Goal: Check status: Check status

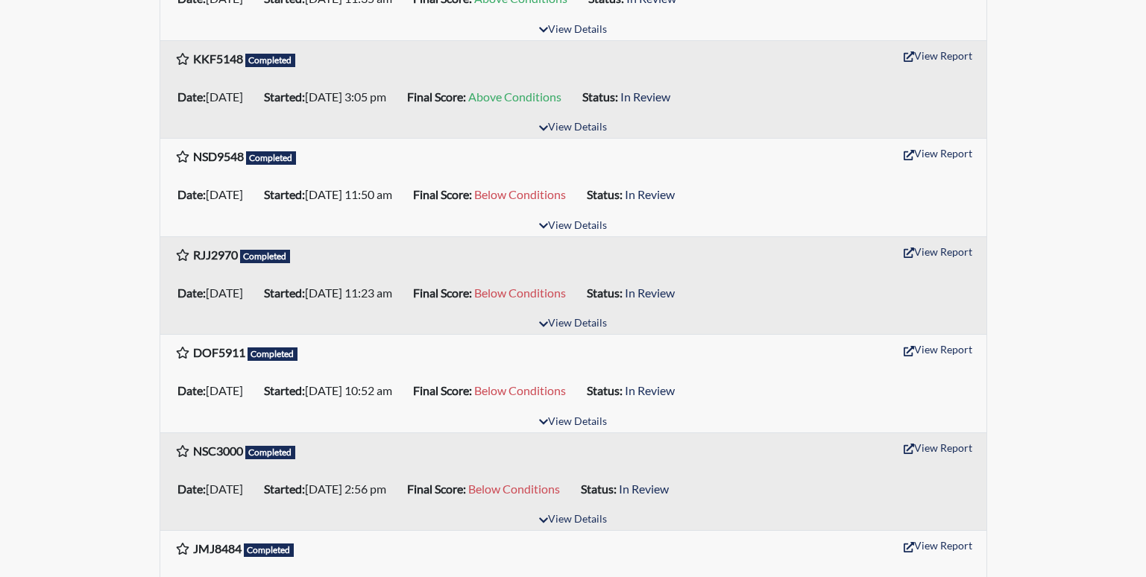
scroll to position [671, 0]
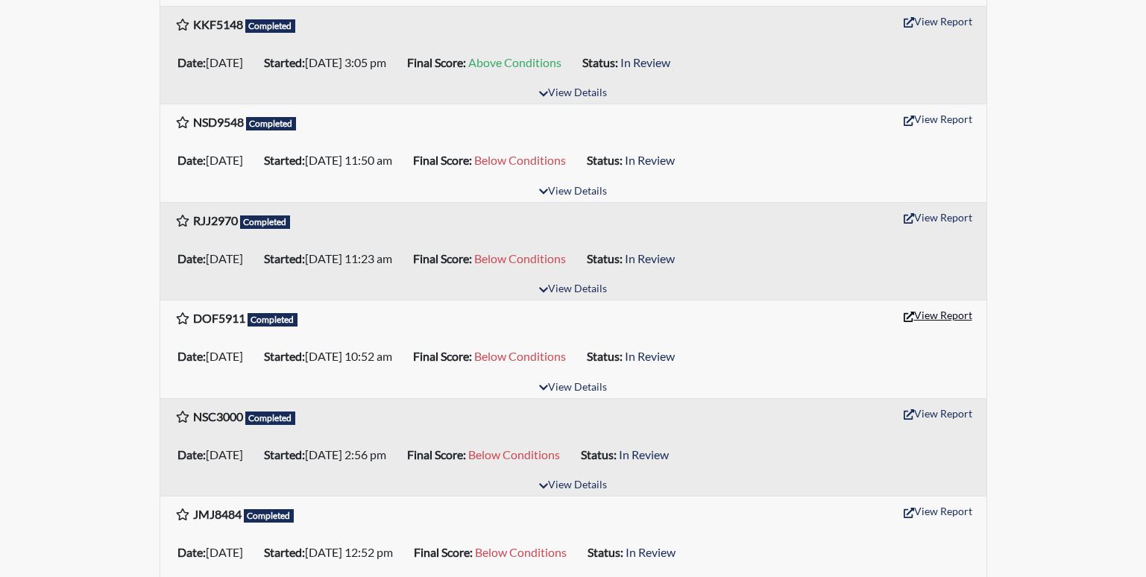
click at [924, 313] on button "View Report" at bounding box center [938, 314] width 82 height 23
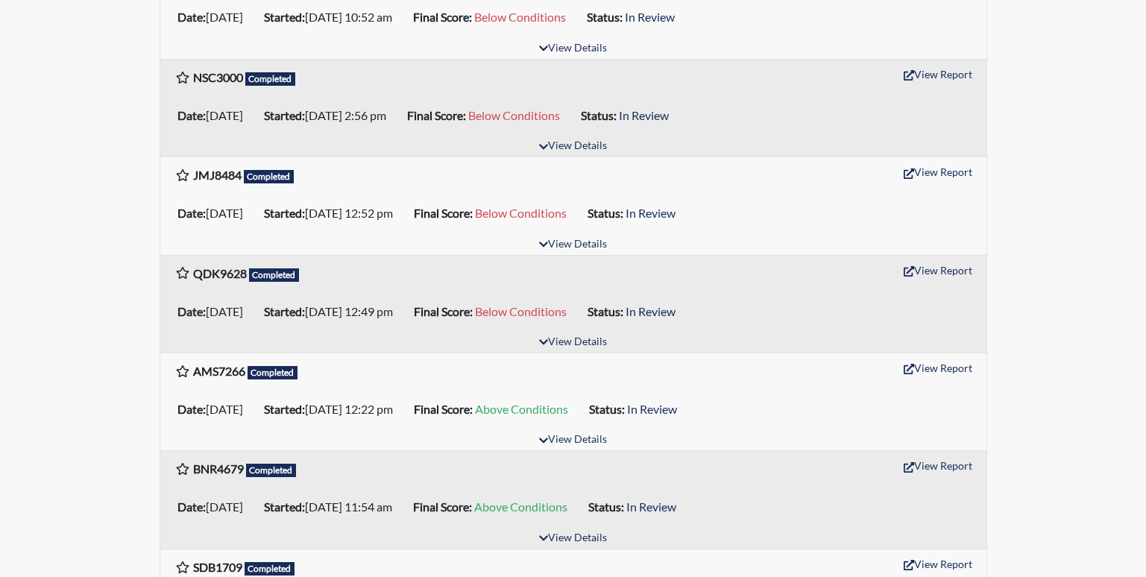
scroll to position [1044, 0]
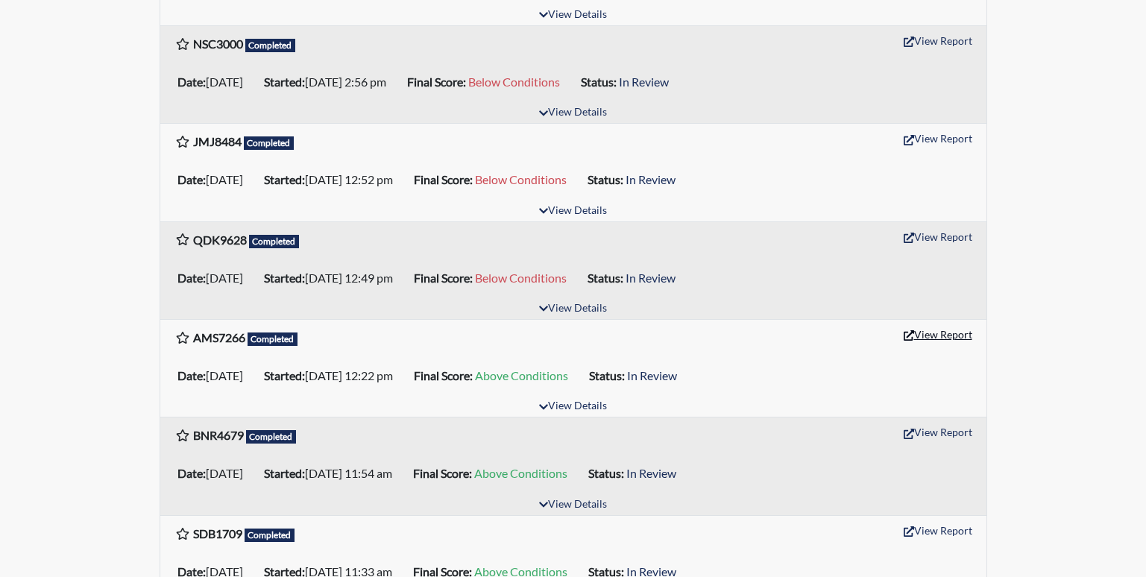
click at [916, 338] on button "View Report" at bounding box center [938, 334] width 82 height 23
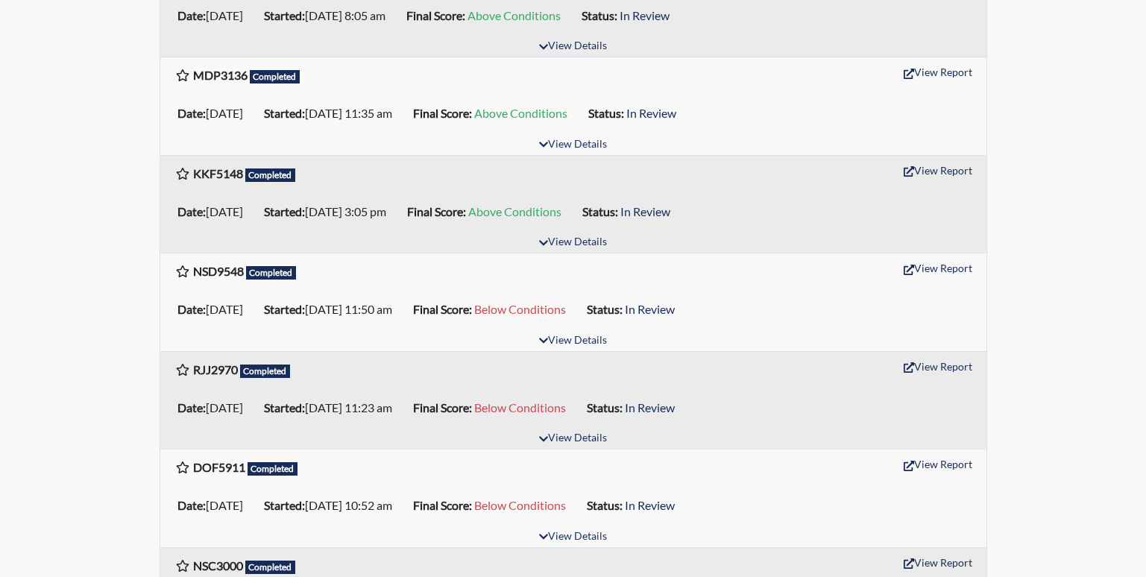
scroll to position [596, 0]
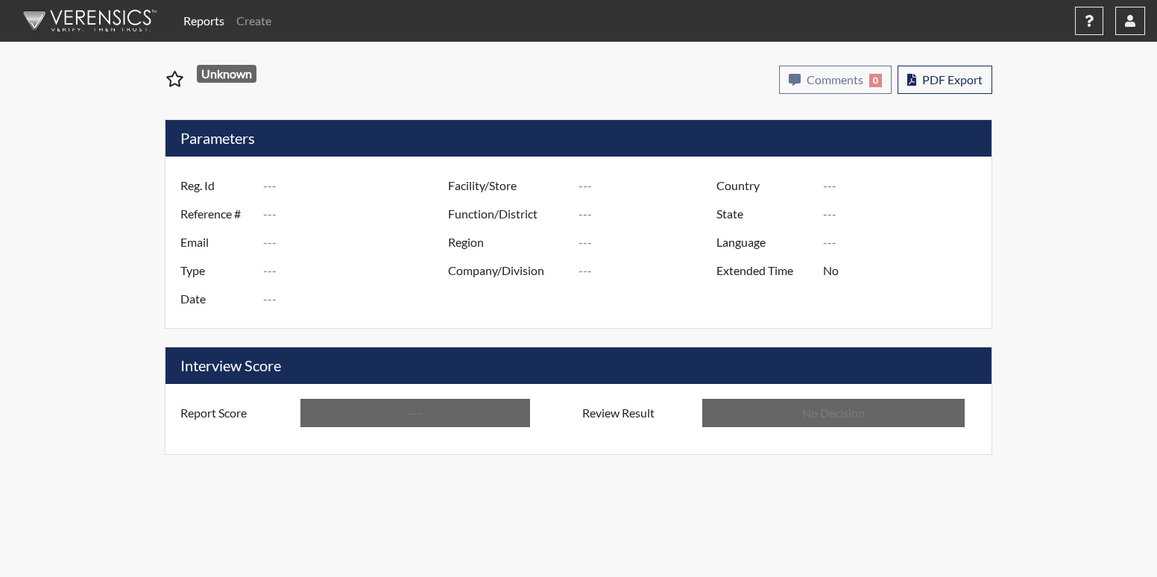
type input "DOF5911"
type input "51074"
type input "---"
type input "Corrections Pre-Employment"
type input "Sep 3, 2025"
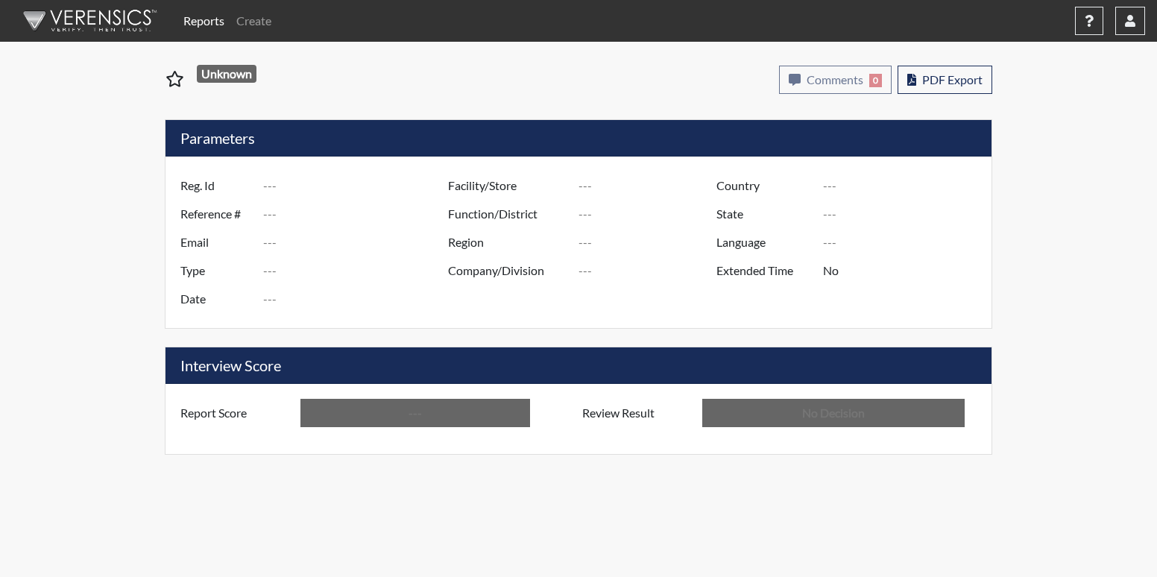
type input "[PERSON_NAME]"
type input "[GEOGRAPHIC_DATA]"
type input "[US_STATE]"
type input "English"
type input "Below Conditions"
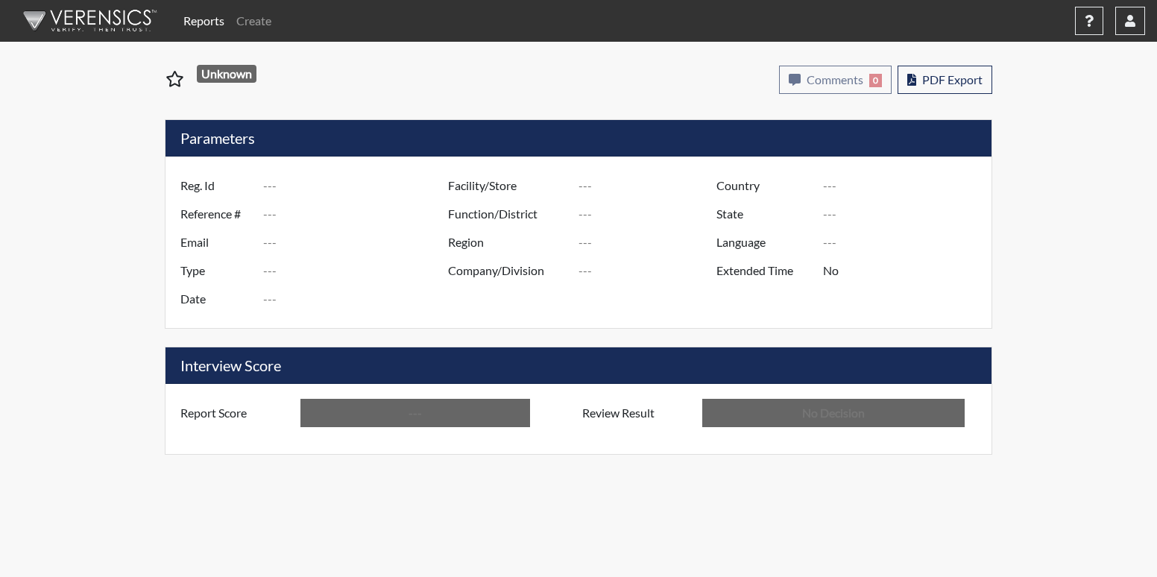
type input "In Review"
type input "AMS7266"
type input "50970"
type input "---"
type input "Corrections Pre-Employment"
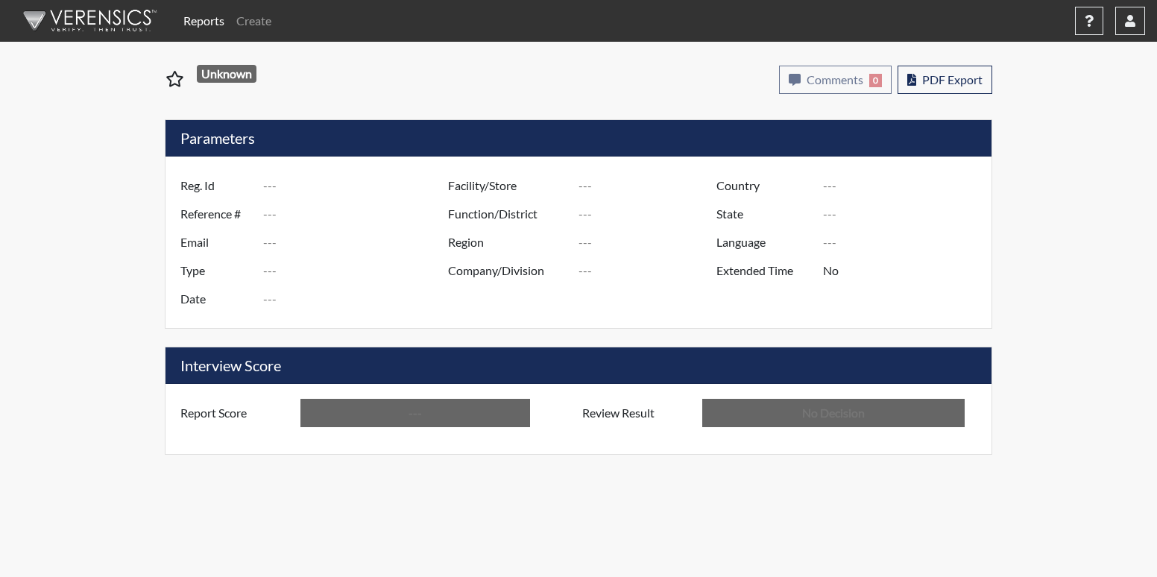
type input "[DATE]"
type input "[PERSON_NAME]"
type input "[GEOGRAPHIC_DATA]"
type input "[US_STATE]"
type input "English"
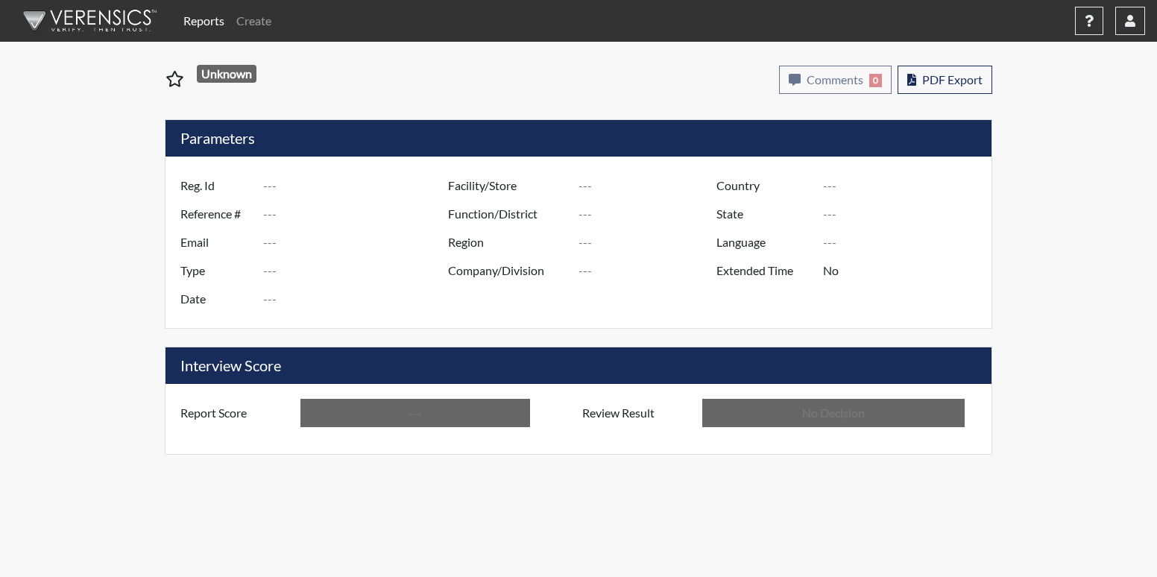
type input "Above Conditions"
type input "In Review"
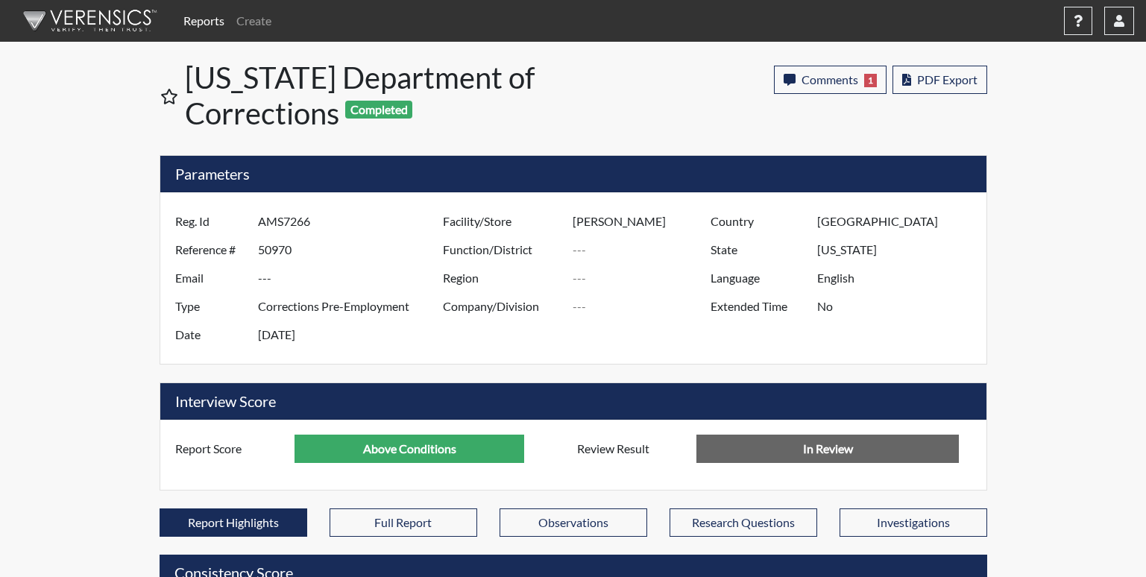
scroll to position [745288, 744916]
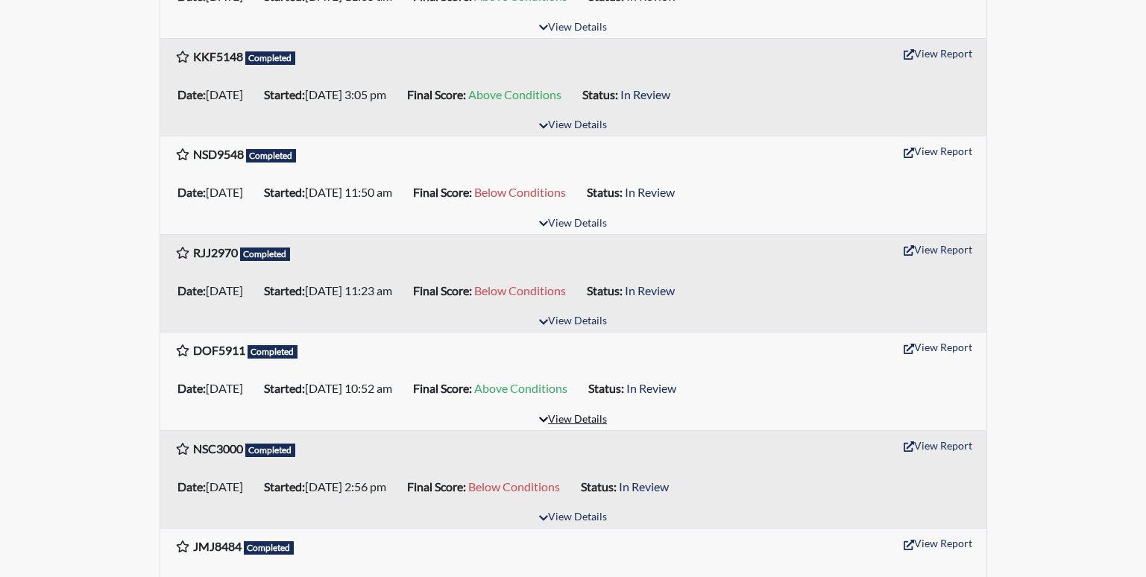
scroll to position [671, 0]
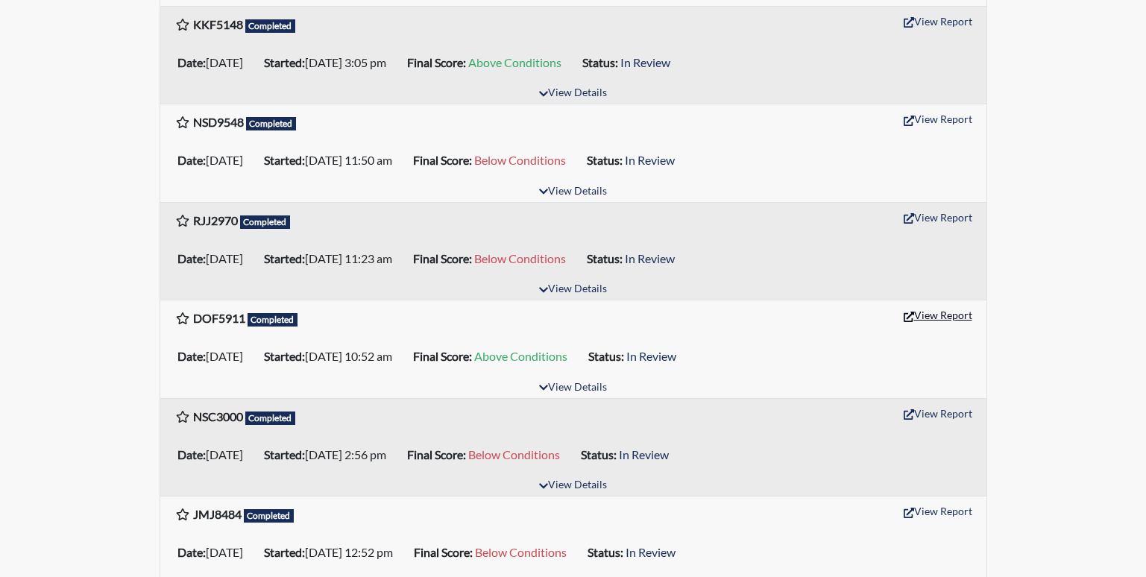
click at [947, 317] on button "View Report" at bounding box center [938, 314] width 82 height 23
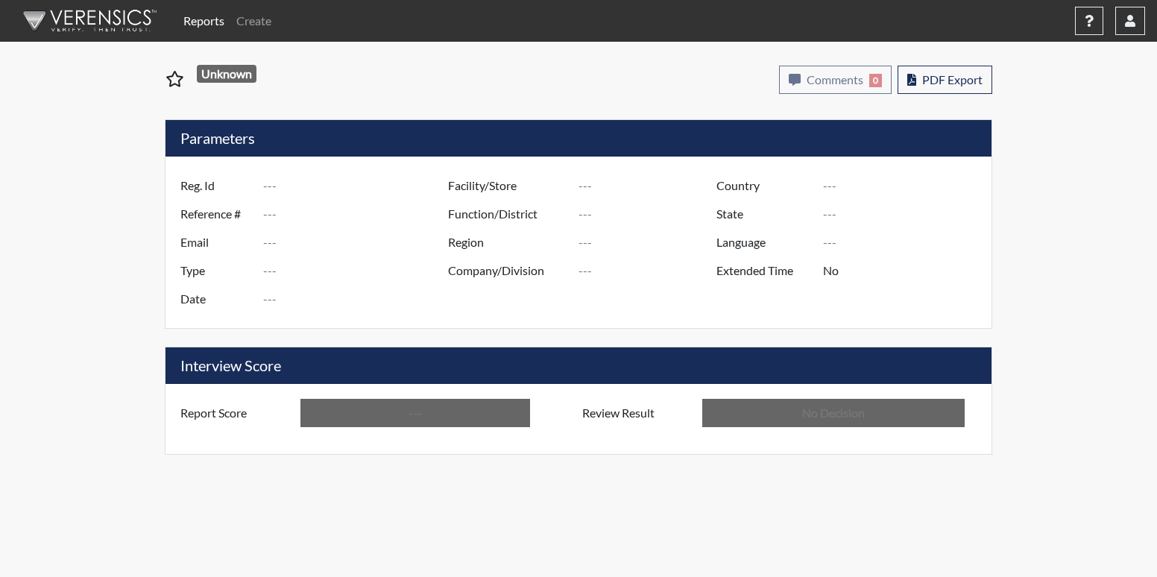
type input "DOF5911"
type input "51074"
type input "---"
type input "Corrections Pre-Employment"
type input "[DATE]"
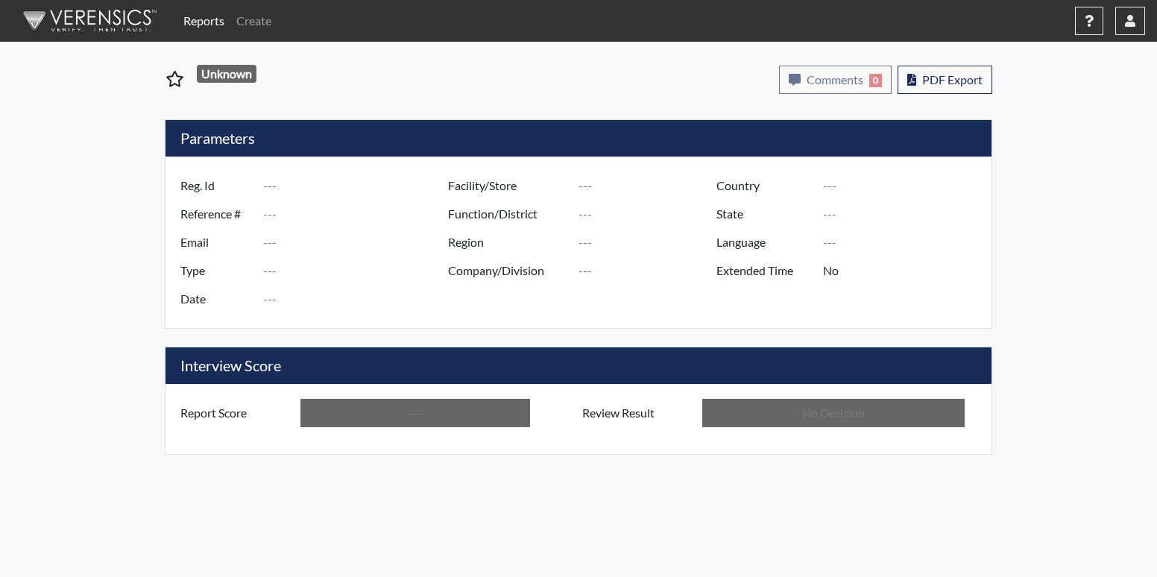
type input "[PERSON_NAME]"
type input "[GEOGRAPHIC_DATA]"
type input "[US_STATE]"
type input "English"
type input "Above Conditions"
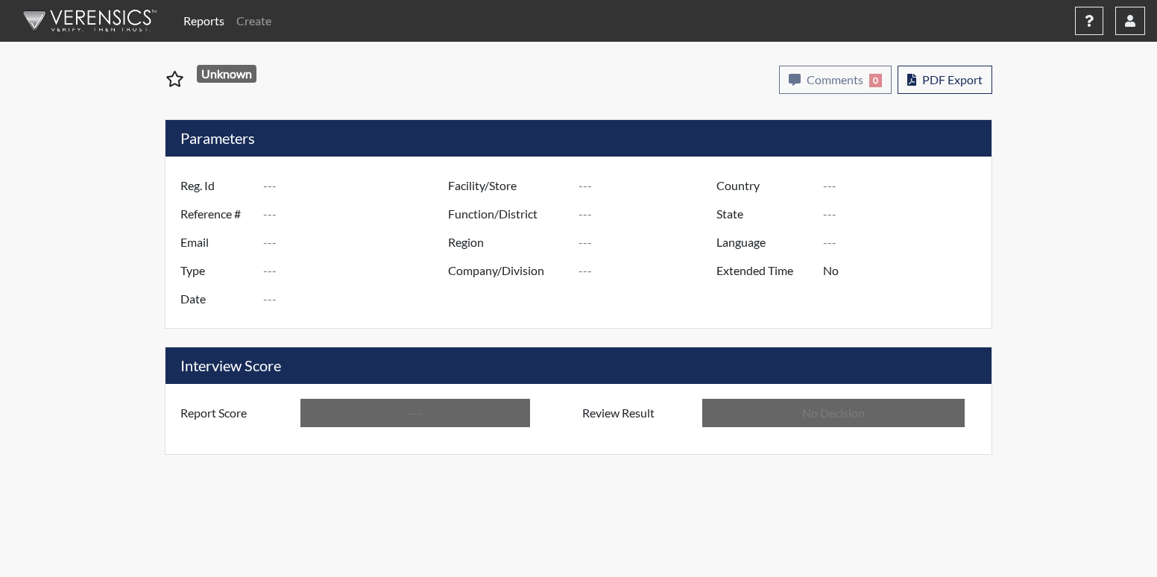
type input "In Review"
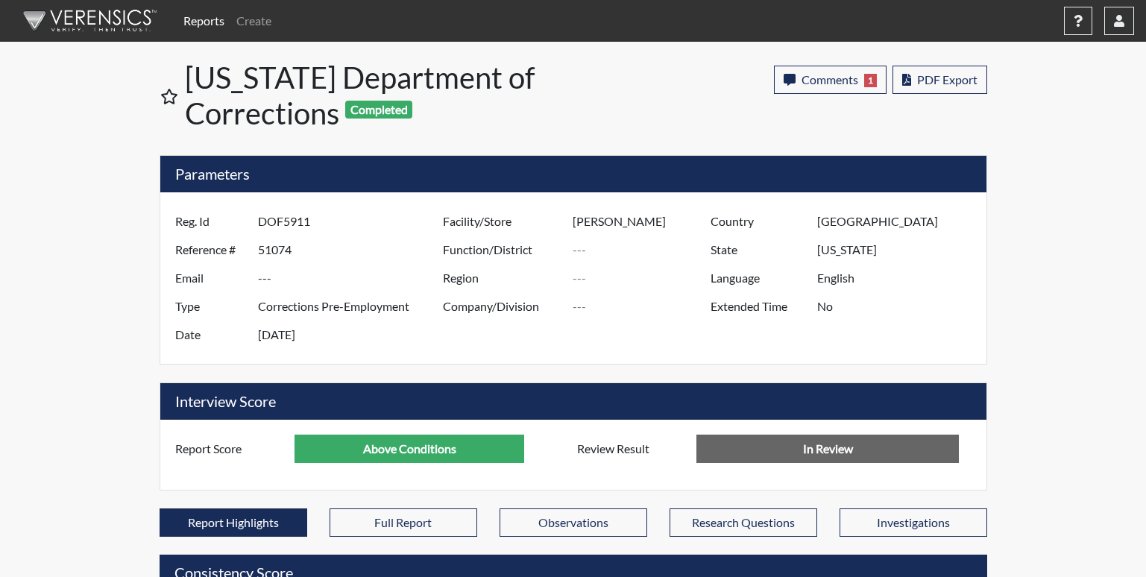
scroll to position [745288, 744916]
